Goal: Task Accomplishment & Management: Manage account settings

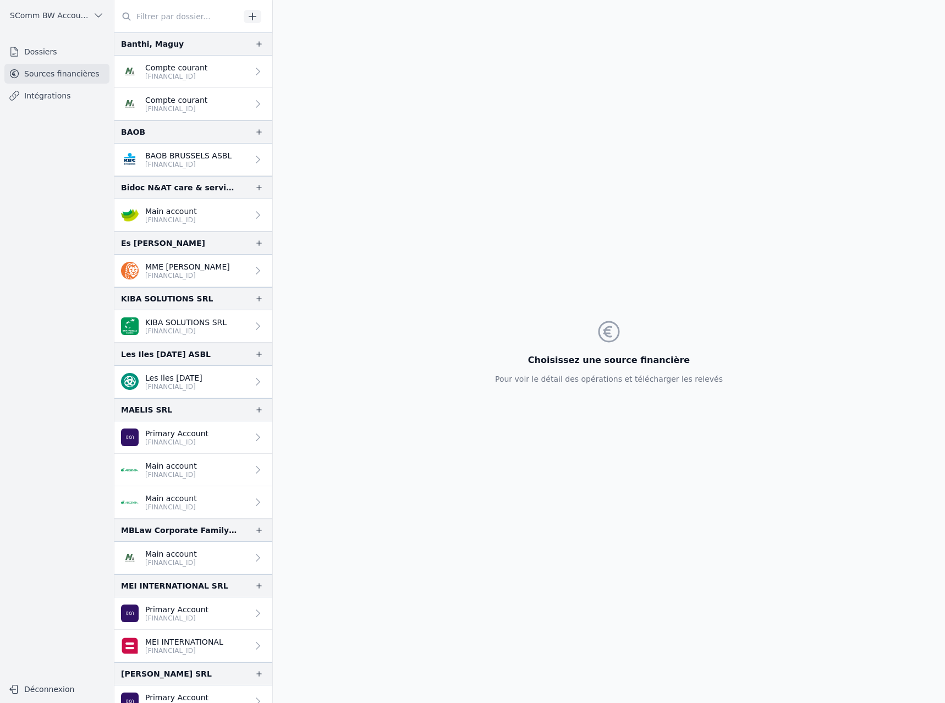
click at [249, 19] on icon "button" at bounding box center [252, 16] width 11 height 11
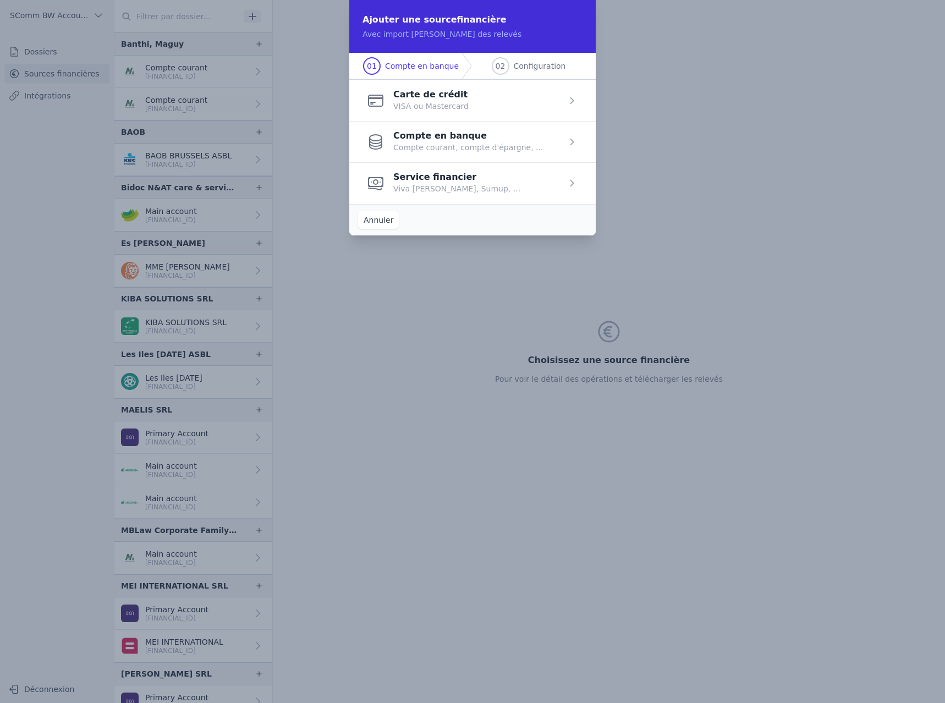
click at [558, 143] on span "button" at bounding box center [472, 141] width 247 height 41
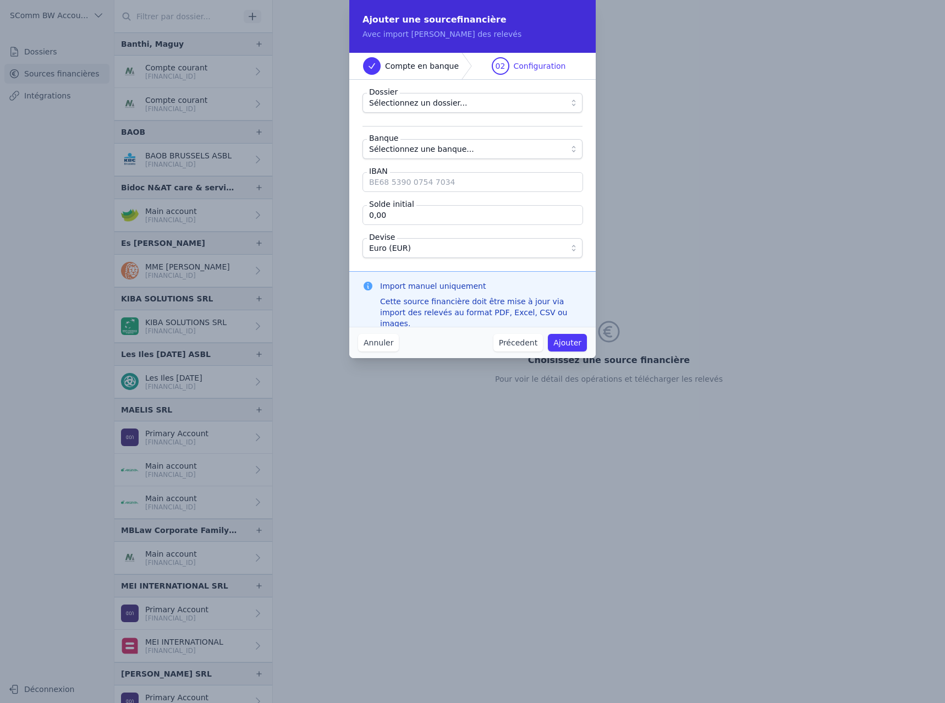
click at [417, 114] on fieldset "Dossier Sélectionnez un dossier... Banque Sélectionnez une banque... IBAN Solde…" at bounding box center [473, 175] width 220 height 165
click at [419, 109] on button "Sélectionnez un dossier..." at bounding box center [473, 103] width 220 height 20
click at [375, 343] on button "Annuler" at bounding box center [378, 343] width 41 height 18
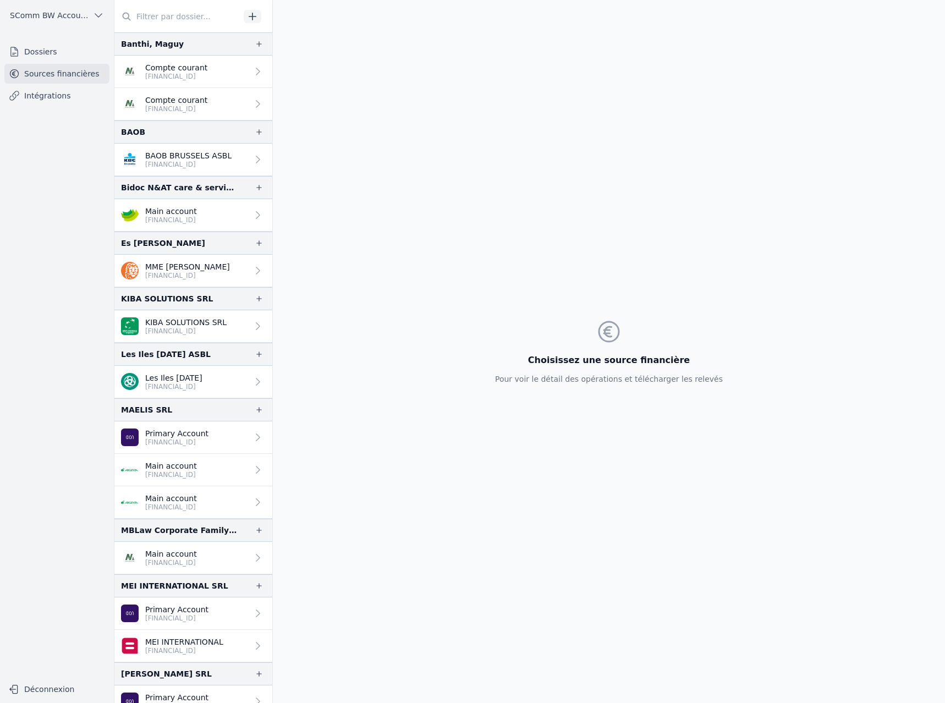
click at [44, 51] on link "Dossiers" at bounding box center [56, 52] width 105 height 20
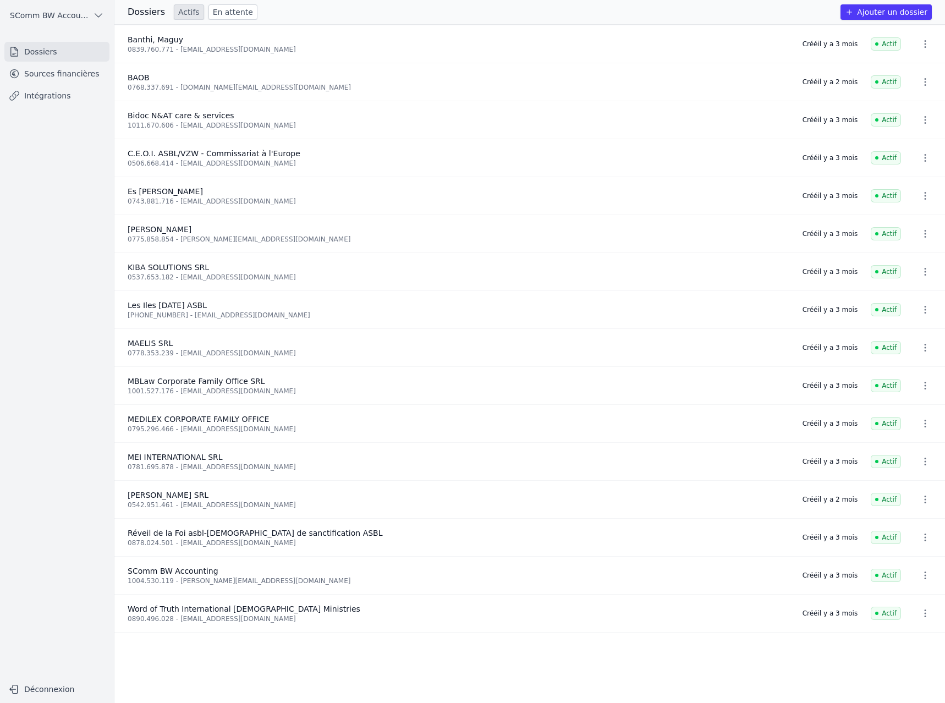
click at [910, 13] on button "Ajouter un dossier" at bounding box center [886, 11] width 91 height 15
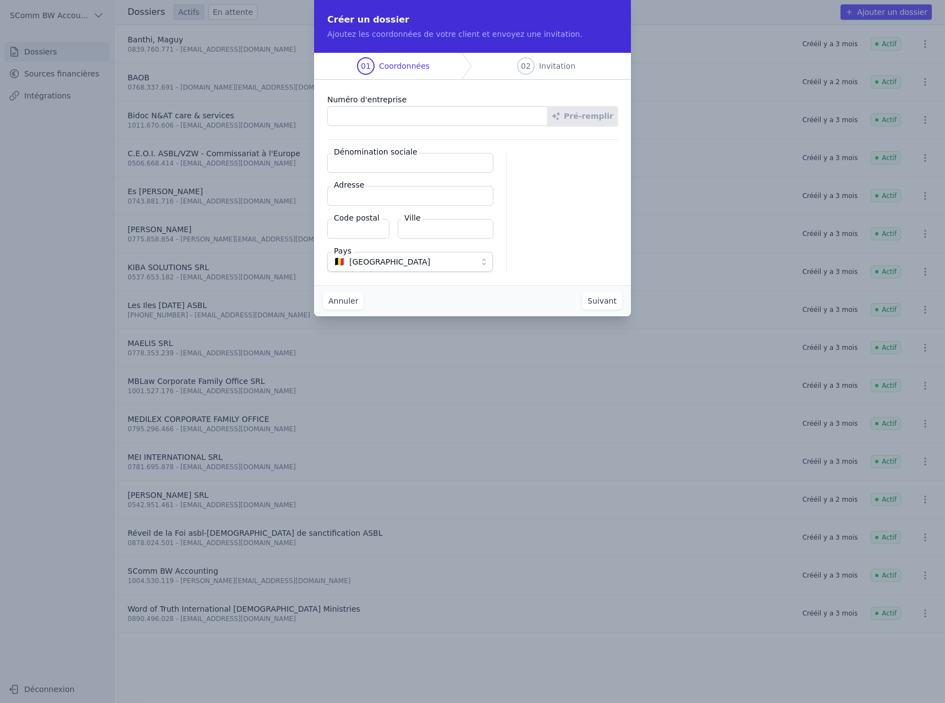
click at [349, 302] on button "Annuler" at bounding box center [343, 301] width 41 height 18
